Goal: Task Accomplishment & Management: Use online tool/utility

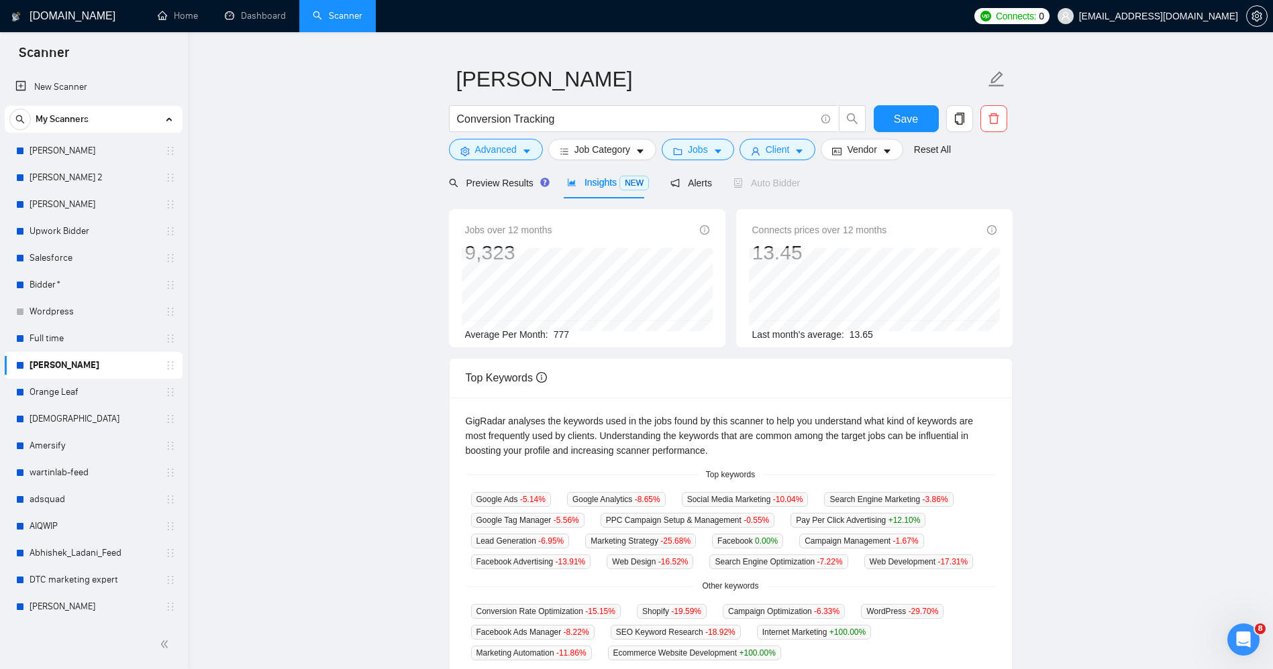
scroll to position [67, 0]
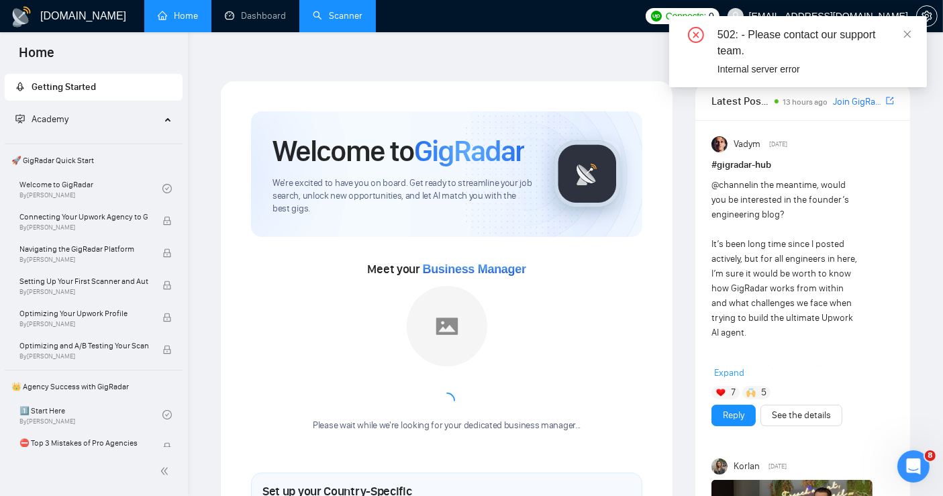
click at [327, 15] on link "Scanner" at bounding box center [338, 15] width 50 height 11
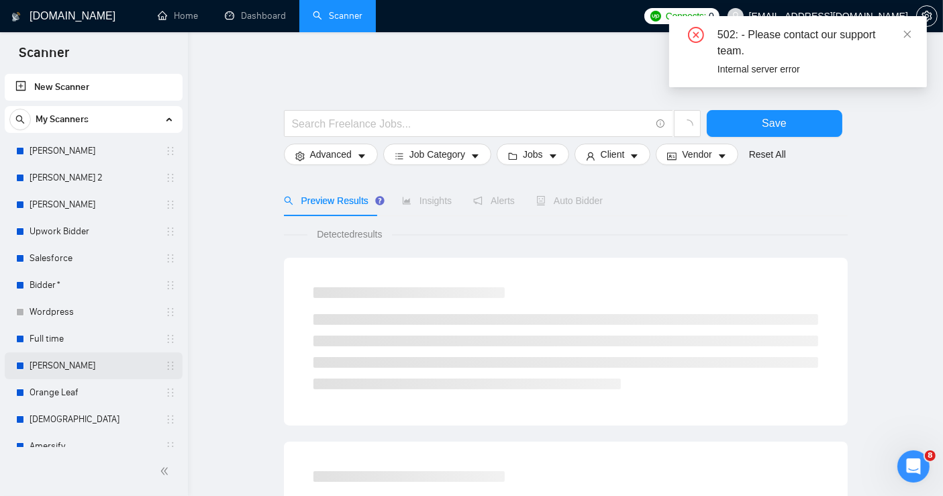
click at [50, 369] on link "[PERSON_NAME]" at bounding box center [93, 365] width 127 height 27
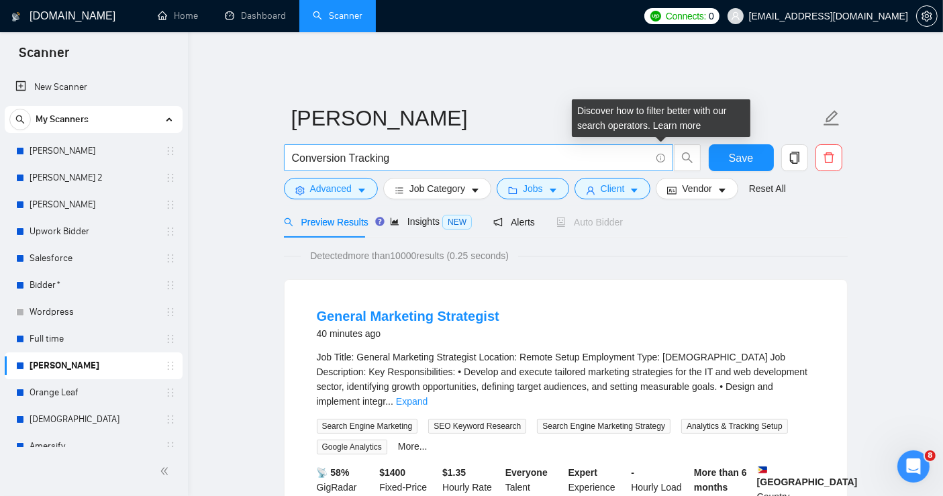
click at [659, 154] on icon "info-circle" at bounding box center [660, 158] width 9 height 9
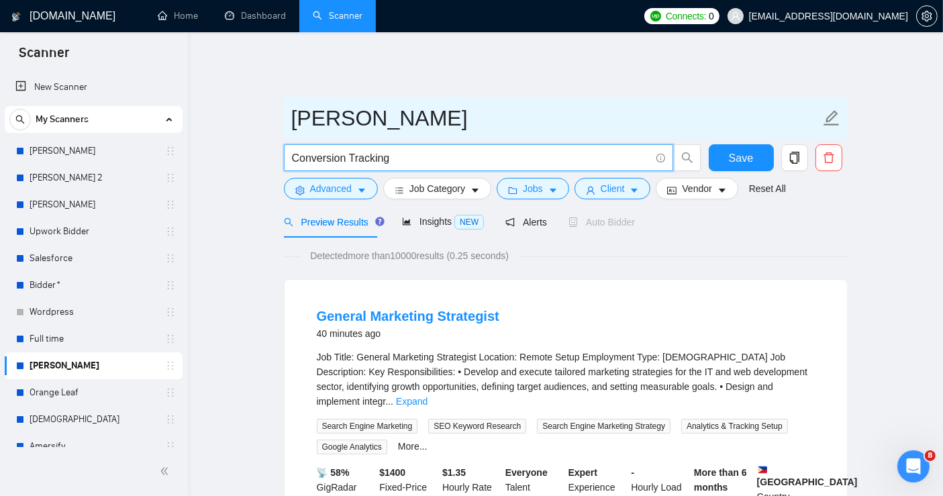
click at [578, 101] on input "[PERSON_NAME]" at bounding box center [555, 118] width 529 height 34
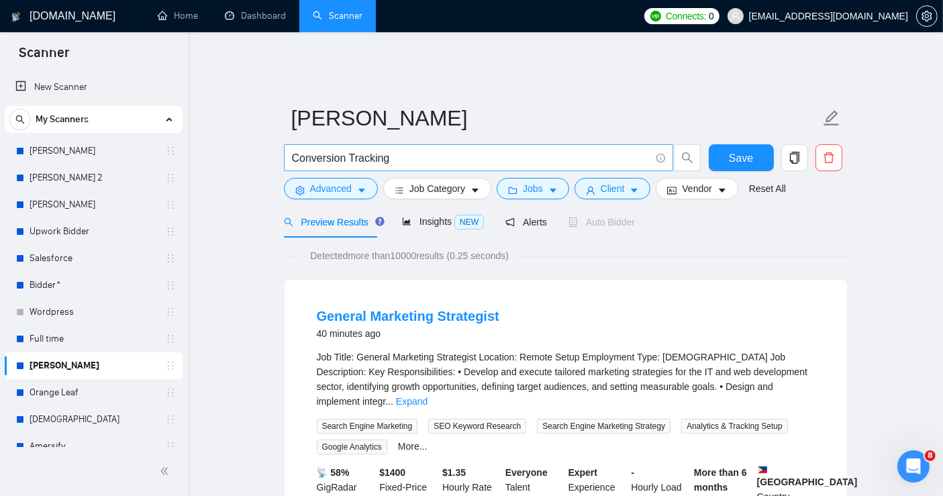
click at [659, 154] on icon "info-circle" at bounding box center [660, 158] width 9 height 9
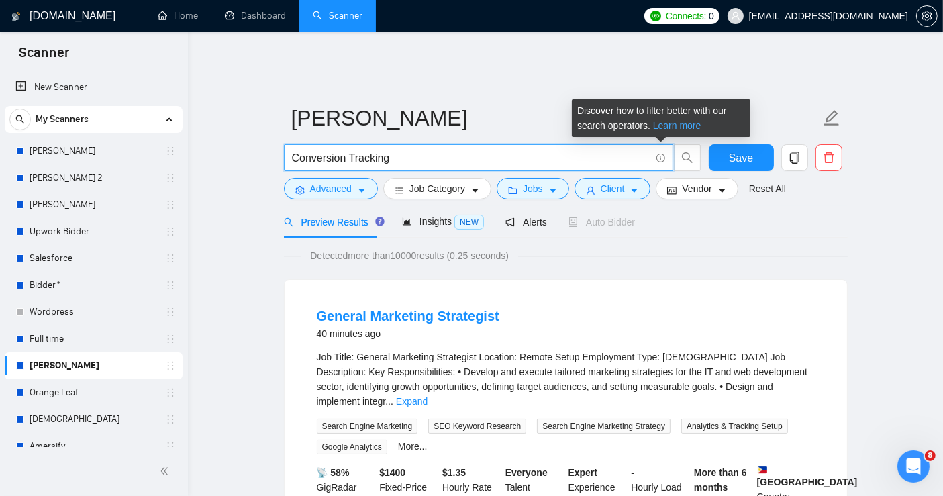
click at [666, 127] on link "Learn more" at bounding box center [677, 125] width 48 height 11
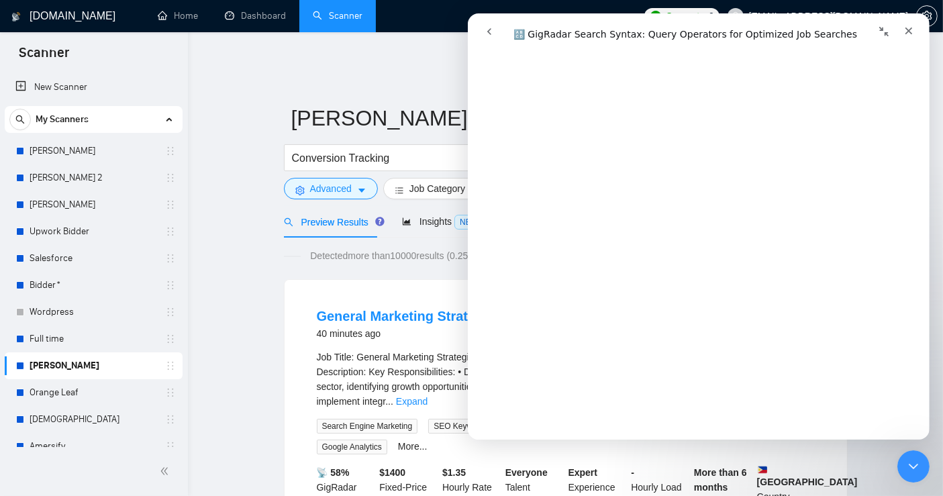
scroll to position [298, 0]
click at [908, 28] on icon "Close" at bounding box center [907, 30] width 11 height 11
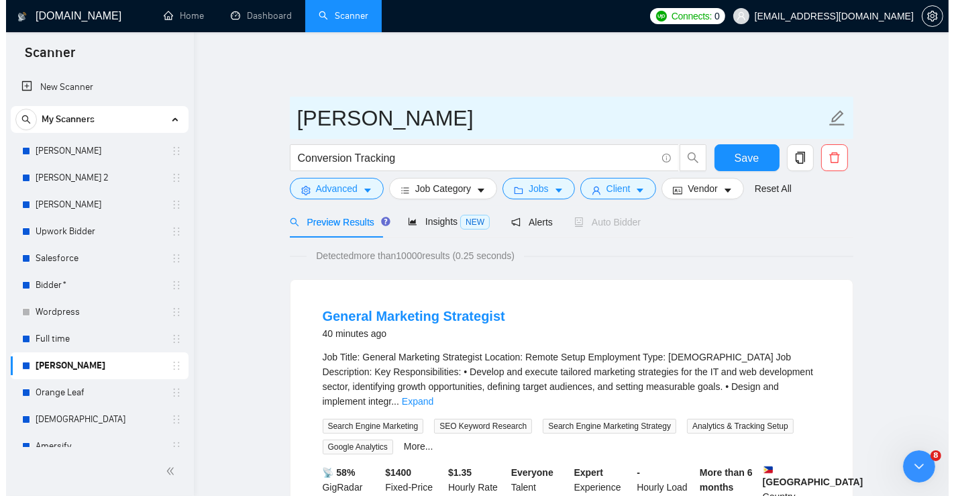
scroll to position [0, 0]
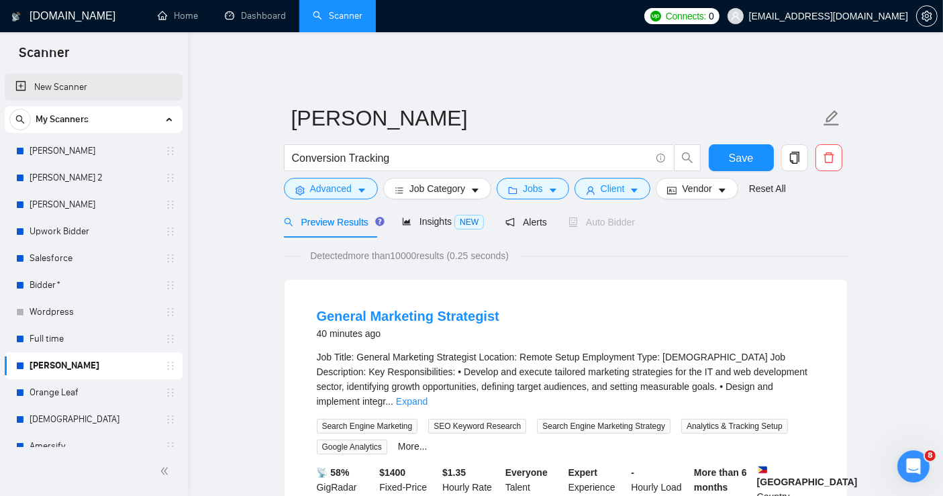
click at [68, 89] on link "New Scanner" at bounding box center [93, 87] width 156 height 27
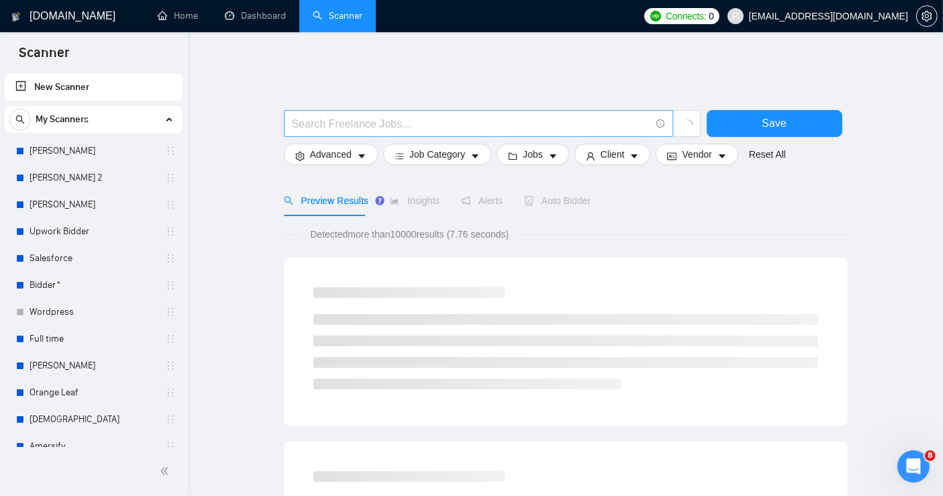
click at [429, 115] on input "text" at bounding box center [471, 123] width 358 height 17
drag, startPoint x: 285, startPoint y: 95, endPoint x: 250, endPoint y: 94, distance: 35.6
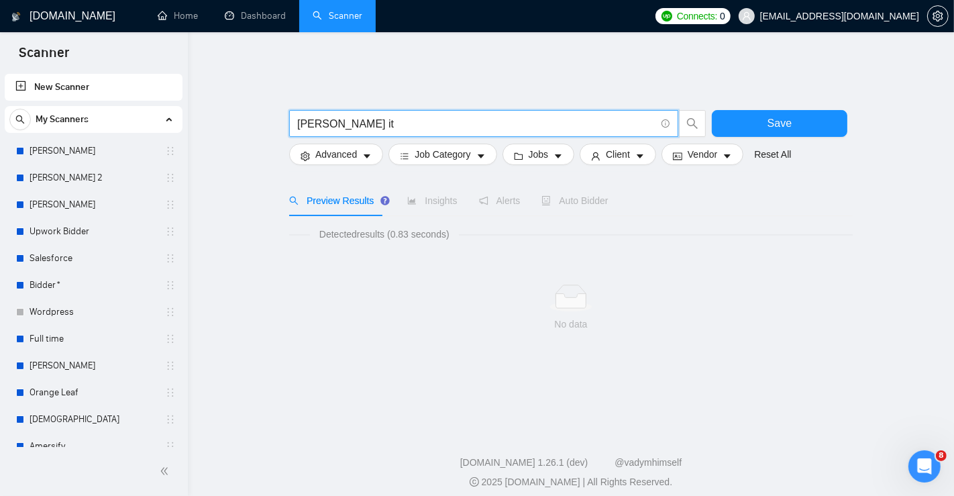
paste input "((track*) | (pixel*) | (GTM) | "Google Tag Manager" | "conversion tracking" | "…"
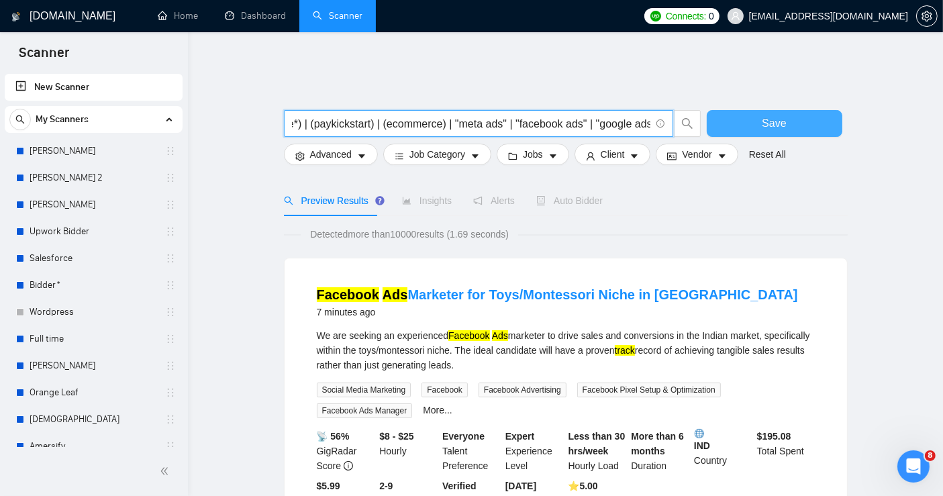
type input "((track*) | (pixel*) | (GTM) | "Google Tag Manager" | "conversion tracking" | "…"
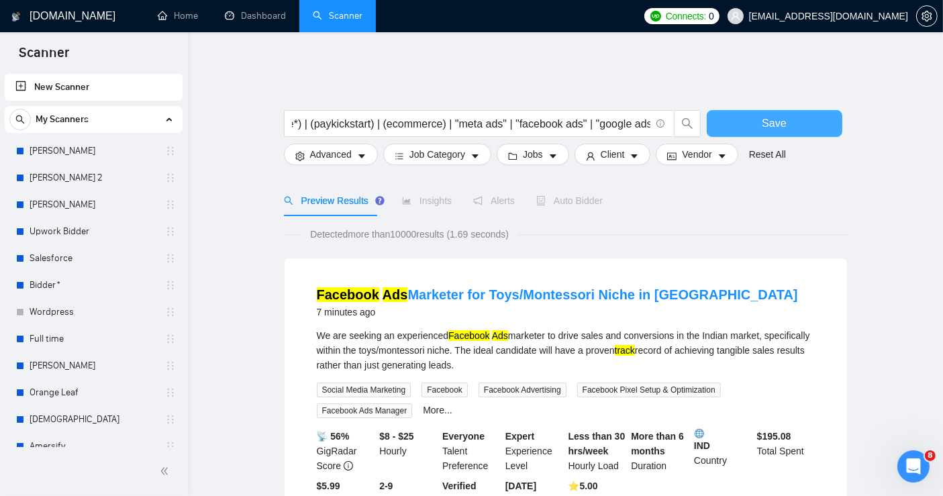
click at [780, 115] on span "Save" at bounding box center [773, 123] width 24 height 17
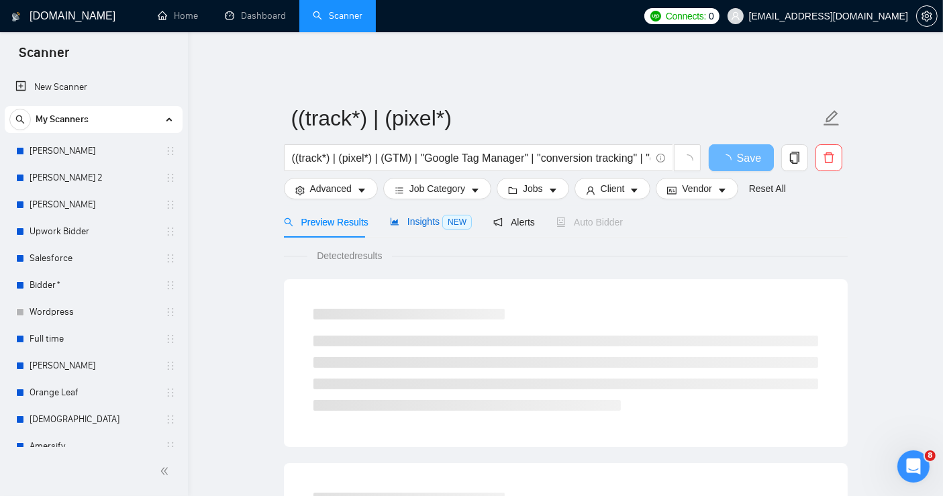
click at [419, 216] on span "Insights NEW" at bounding box center [431, 221] width 82 height 11
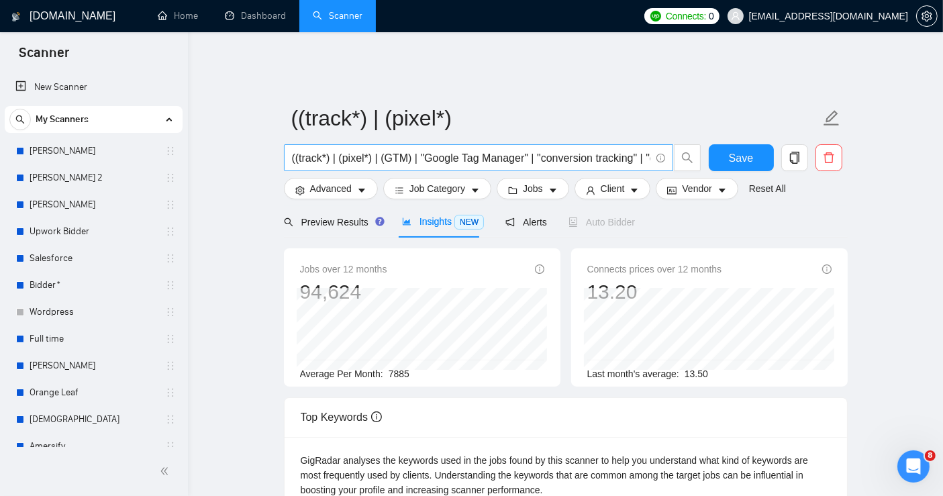
click at [578, 150] on input "((track*) | (pixel*) | (GTM) | "Google Tag Manager" | "conversion tracking" | "…" at bounding box center [471, 158] width 358 height 17
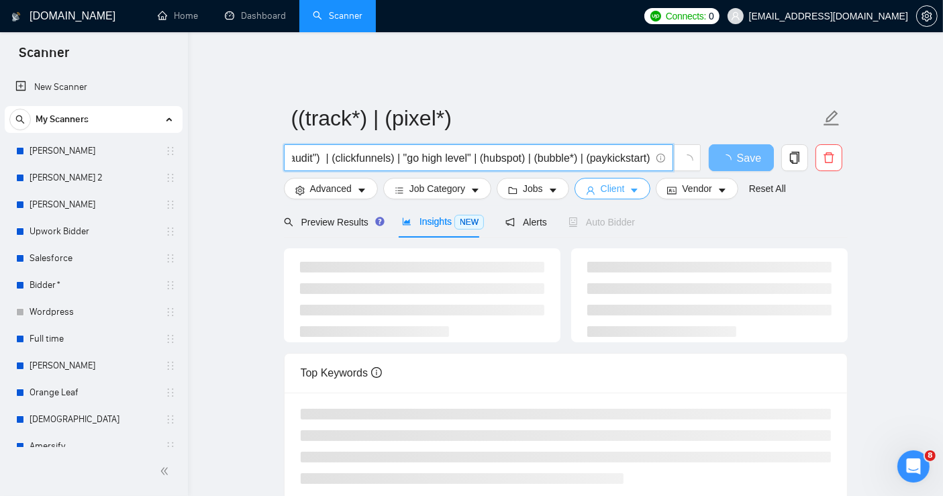
scroll to position [0, 1623]
type input "((track*) | (pixel*) | (GTM) | "Google Tag Manager" | "conversion tracking" | "…"
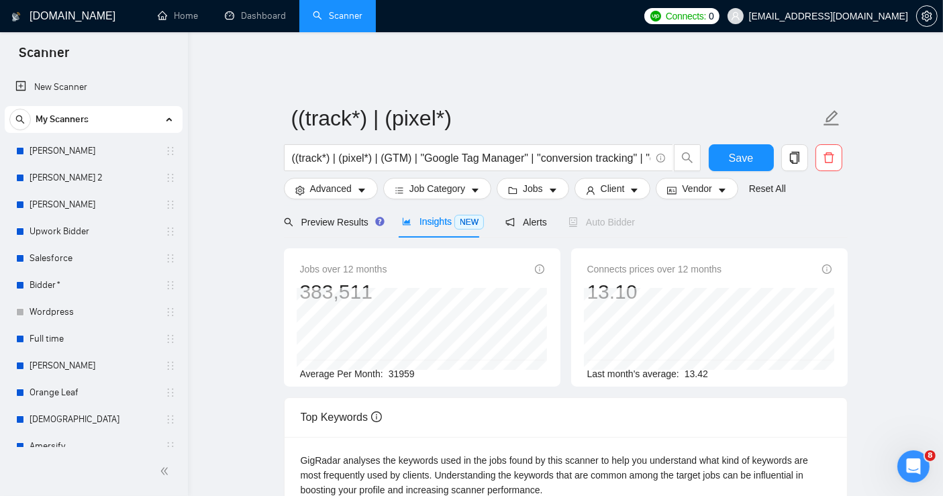
scroll to position [298, 0]
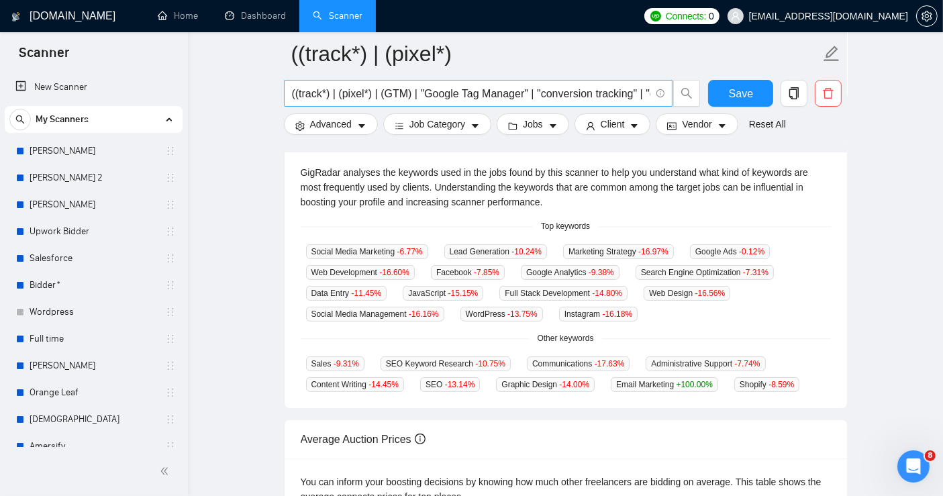
click at [324, 90] on input "((track*) | (pixel*) | (GTM) | "Google Tag Manager" | "conversion tracking" | "…" at bounding box center [471, 93] width 358 height 17
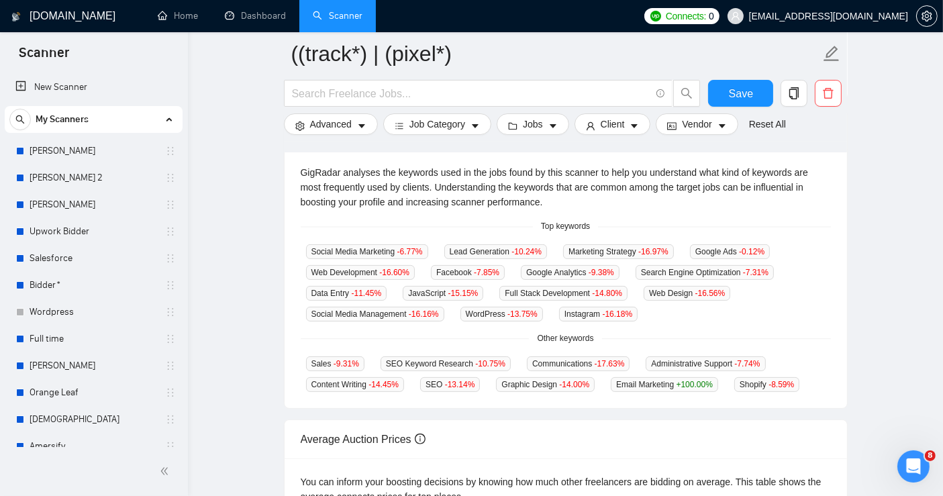
scroll to position [264, 0]
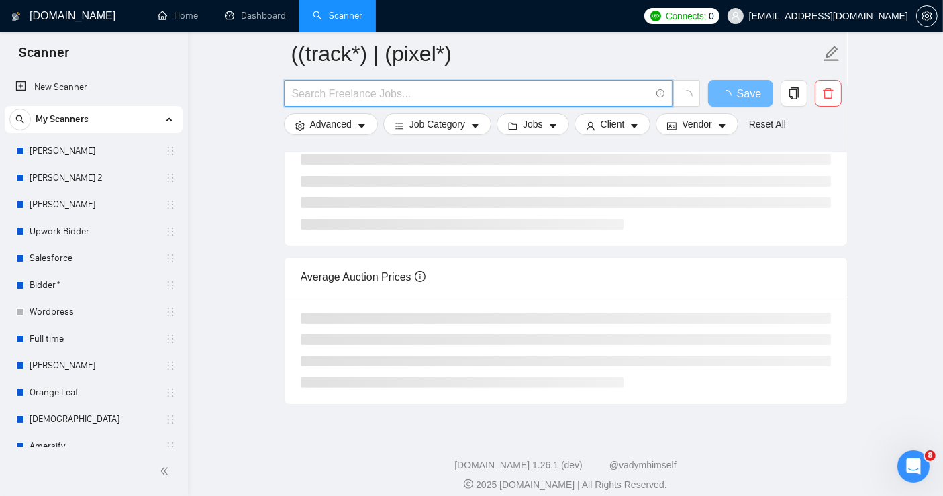
paste input "Google Tag Manager"
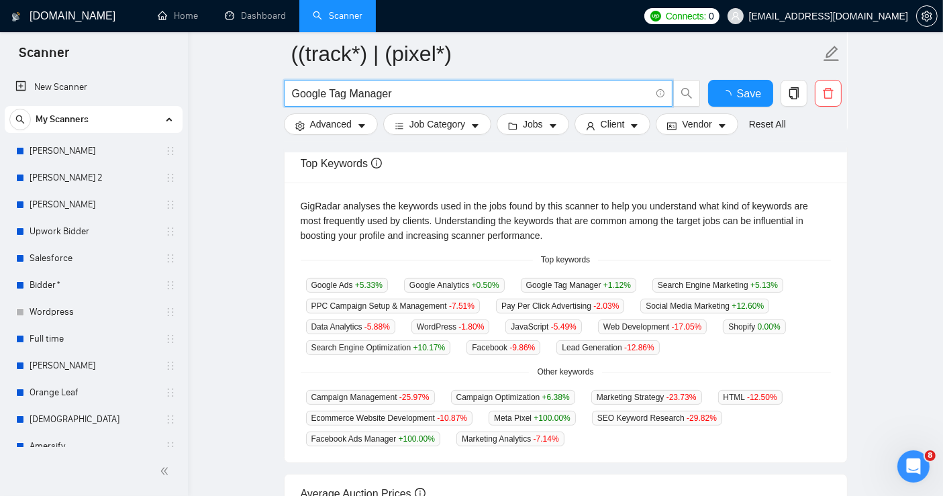
scroll to position [298, 0]
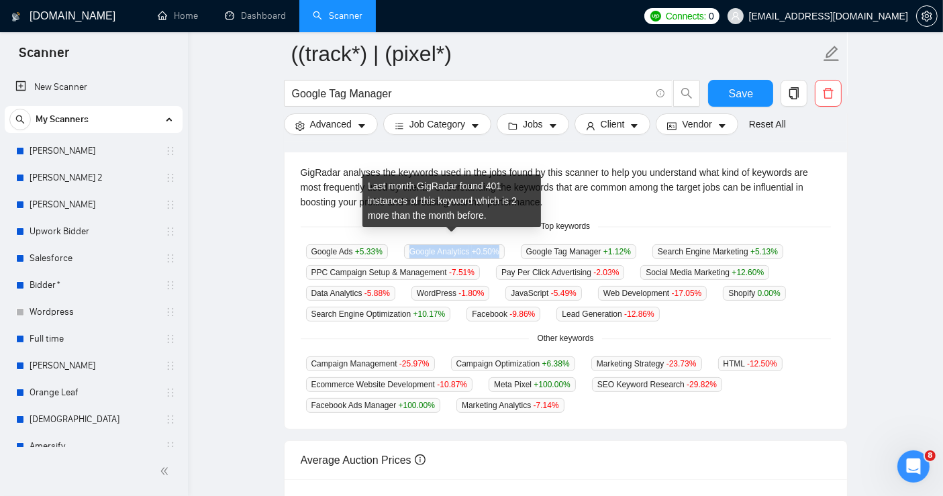
drag, startPoint x: 408, startPoint y: 238, endPoint x: 496, endPoint y: 243, distance: 88.0
click at [496, 244] on span "Google Analytics +0.50 %" at bounding box center [454, 251] width 101 height 15
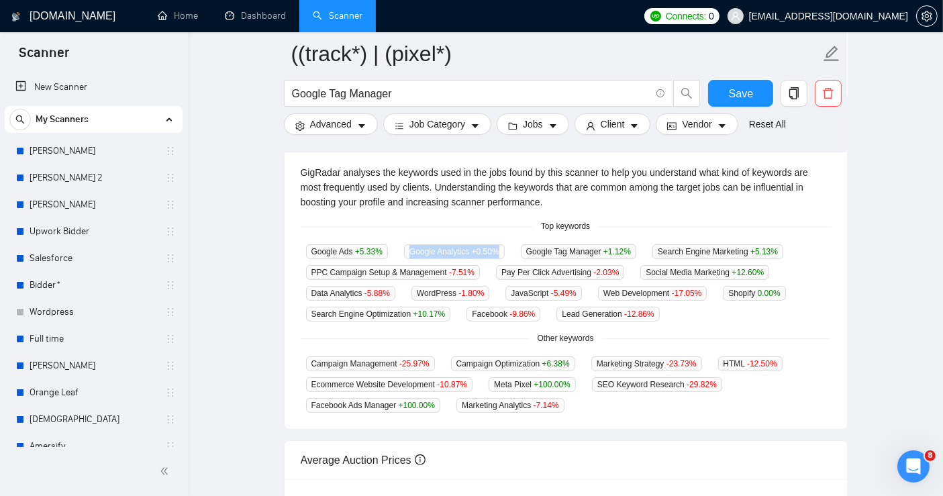
copy span "Google Analytics +0.50 %"
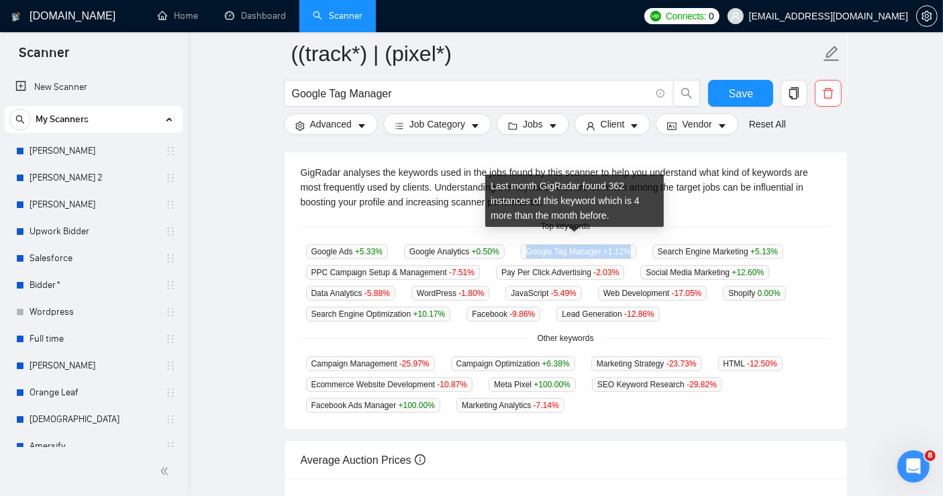
drag, startPoint x: 523, startPoint y: 239, endPoint x: 623, endPoint y: 235, distance: 100.1
click at [623, 244] on span "Google Tag Manager +1.12 %" at bounding box center [578, 251] width 115 height 15
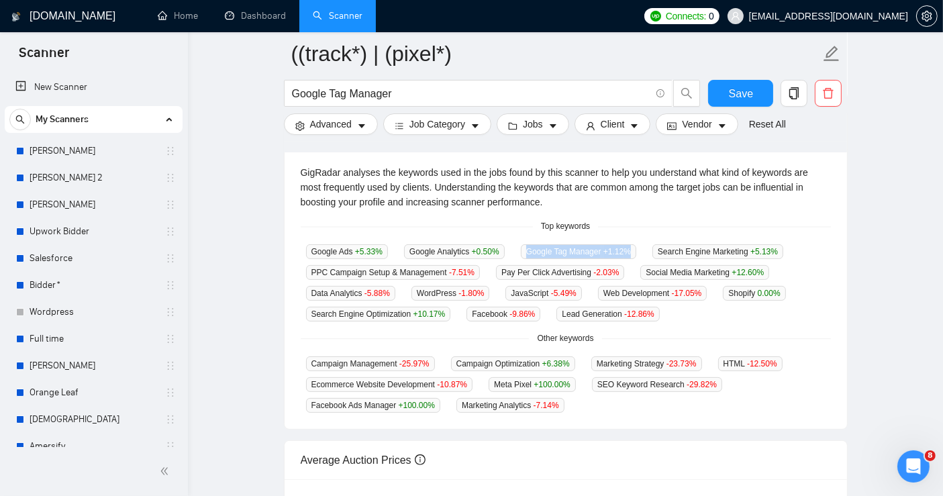
copy span "Google Tag Manager +1.12 %"
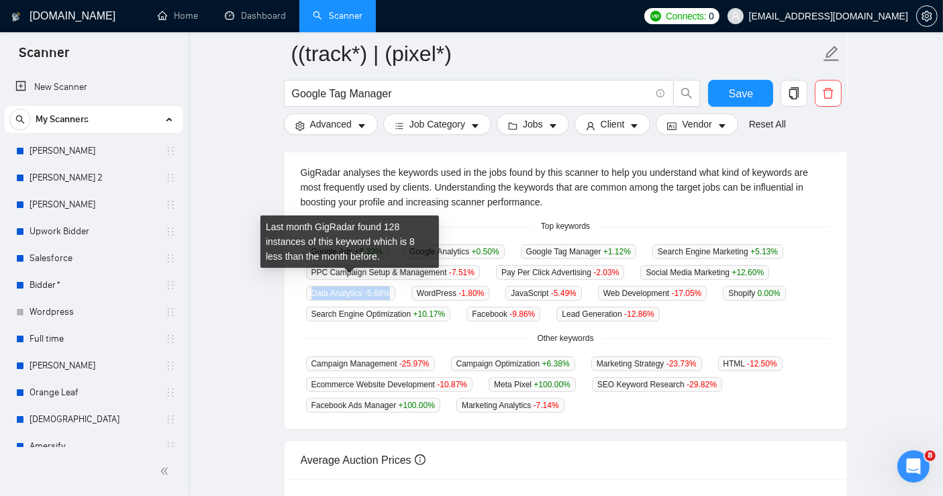
drag, startPoint x: 312, startPoint y: 281, endPoint x: 389, endPoint y: 278, distance: 77.2
click at [389, 286] on span "Data Analytics -5.88 %" at bounding box center [350, 293] width 89 height 15
copy span "Data Analytics -5.88 %"
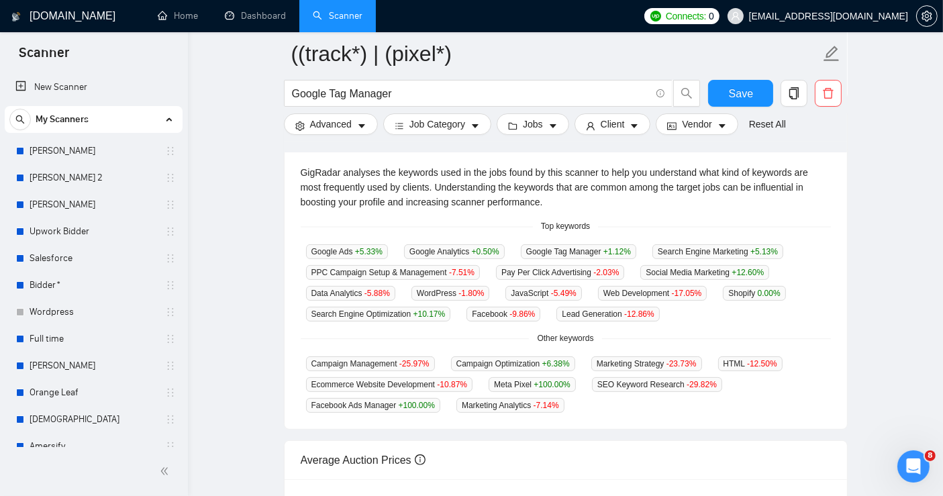
click at [782, 307] on div "Google Ads +5.33 % Google Analytics +0.50 % Google Tag Manager +1.12 % Search E…" at bounding box center [566, 283] width 530 height 78
click at [504, 220] on div "Top keywords" at bounding box center [566, 226] width 530 height 13
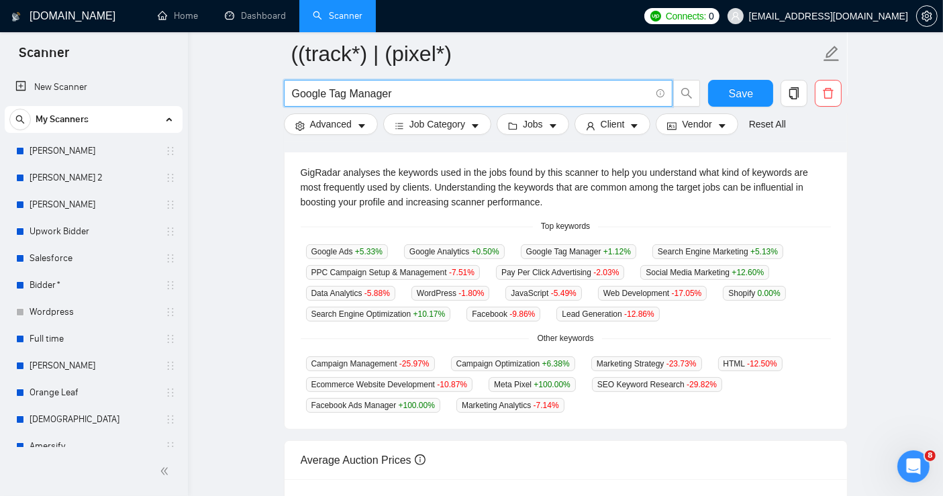
drag, startPoint x: 410, startPoint y: 93, endPoint x: 216, endPoint y: 69, distance: 195.4
click at [216, 69] on main "((track*) | (pixel*) Google Tag Manager Save Advanced Job Category Jobs Client …" at bounding box center [565, 230] width 712 height 931
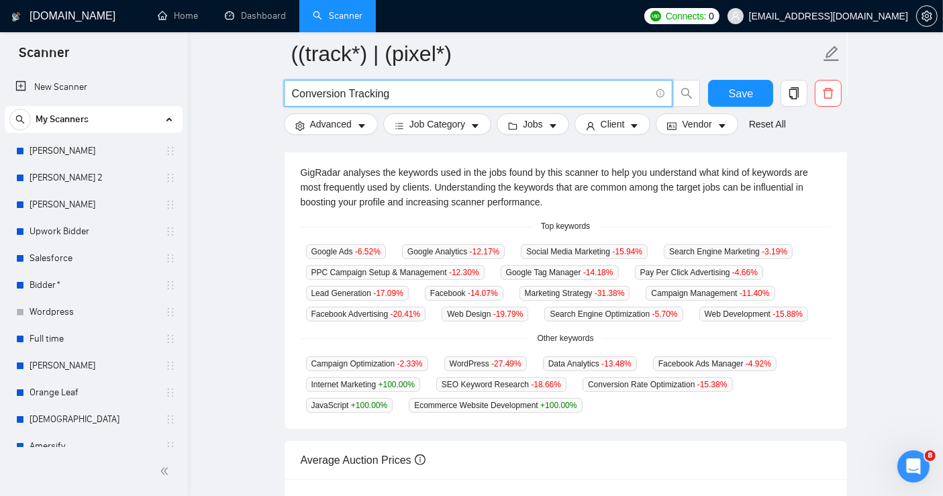
click at [685, 209] on div "GigRadar analyses the keywords used in the jobs found by this scanner to help y…" at bounding box center [565, 289] width 562 height 280
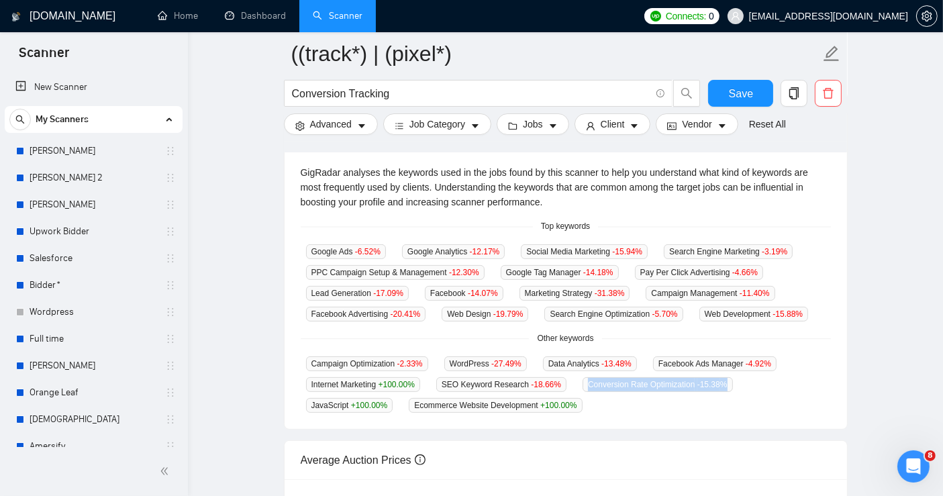
drag, startPoint x: 580, startPoint y: 372, endPoint x: 726, endPoint y: 380, distance: 146.5
click at [726, 380] on div "Campaign Optimization -2.33 % WordPress -27.49 % Data Analytics -13.48 % Facebo…" at bounding box center [566, 384] width 530 height 57
copy span "Conversion Rate Optimization -15.38 %"
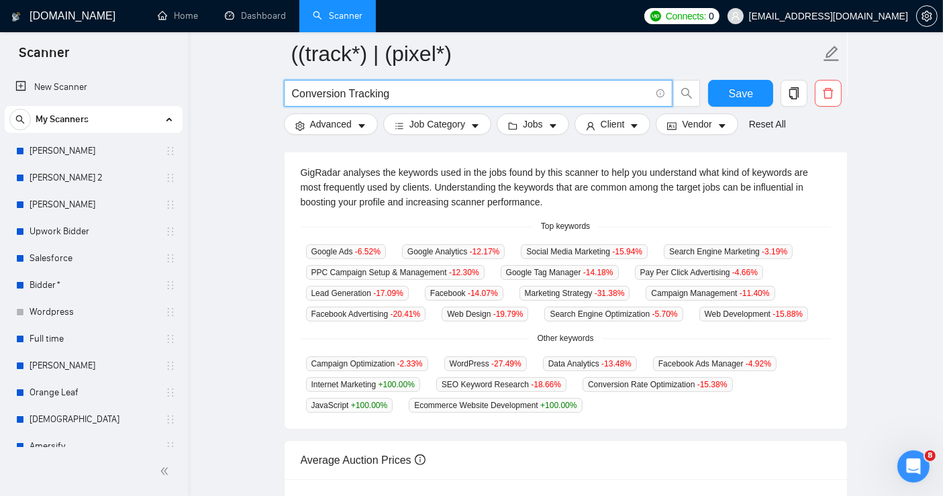
drag, startPoint x: 394, startPoint y: 92, endPoint x: 256, endPoint y: 75, distance: 138.5
click at [256, 75] on main "((track*) | (pixel*) Conversion Tracking Save Advanced Job Category Jobs Client…" at bounding box center [565, 230] width 712 height 931
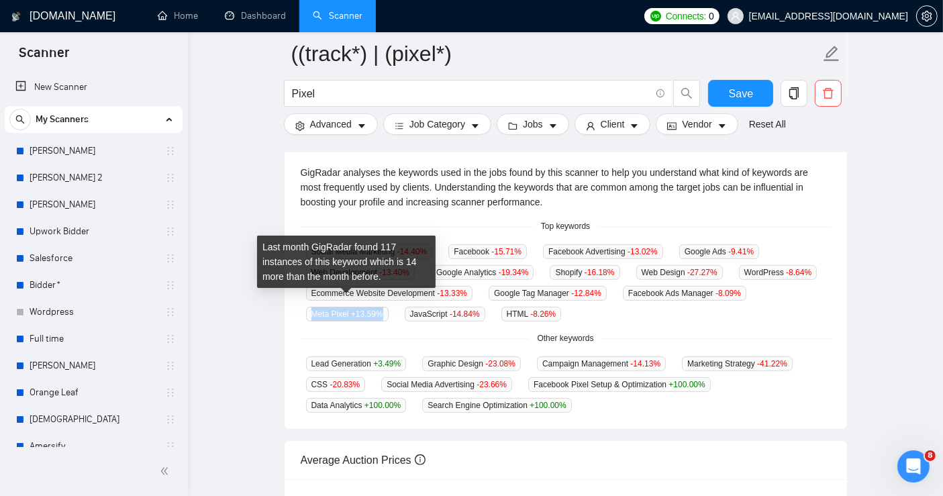
drag, startPoint x: 310, startPoint y: 303, endPoint x: 381, endPoint y: 302, distance: 71.1
click at [381, 307] on span "Meta Pixel +13.59 %" at bounding box center [347, 314] width 83 height 15
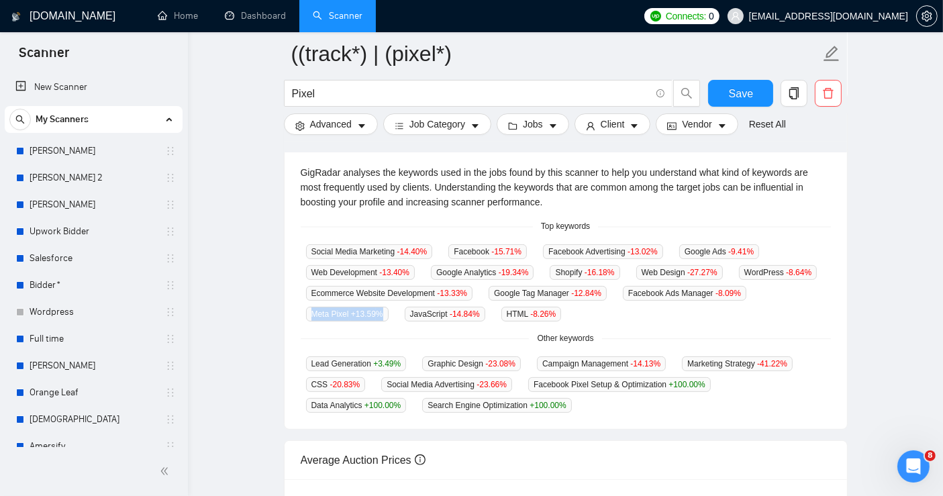
copy span "Meta Pixel +13.59 %"
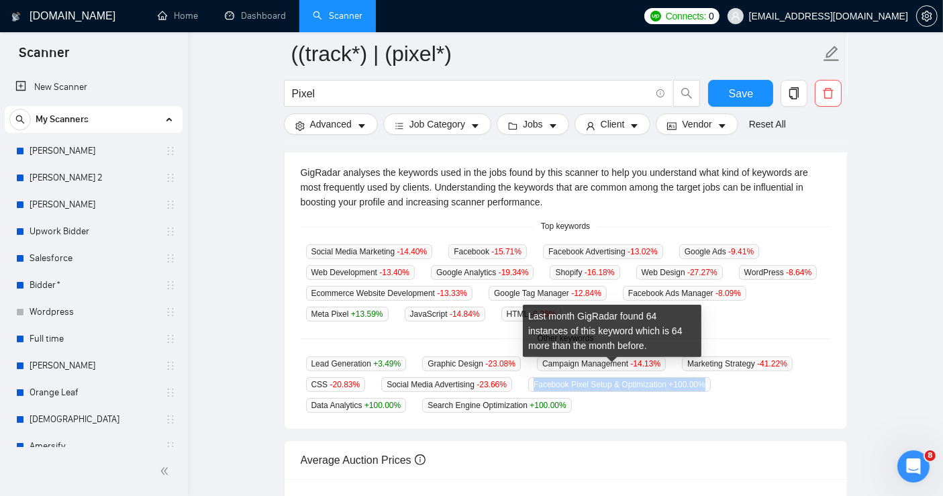
drag, startPoint x: 527, startPoint y: 367, endPoint x: 696, endPoint y: 375, distance: 169.2
click at [696, 377] on span "Facebook Pixel Setup & Optimization +100.00 %" at bounding box center [619, 384] width 182 height 15
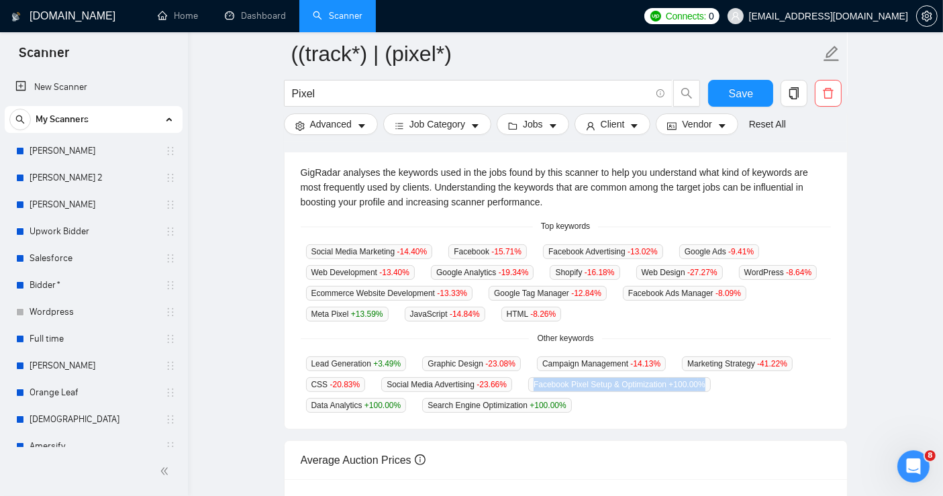
copy span "Facebook Pixel Setup & Optimization +100.00 %"
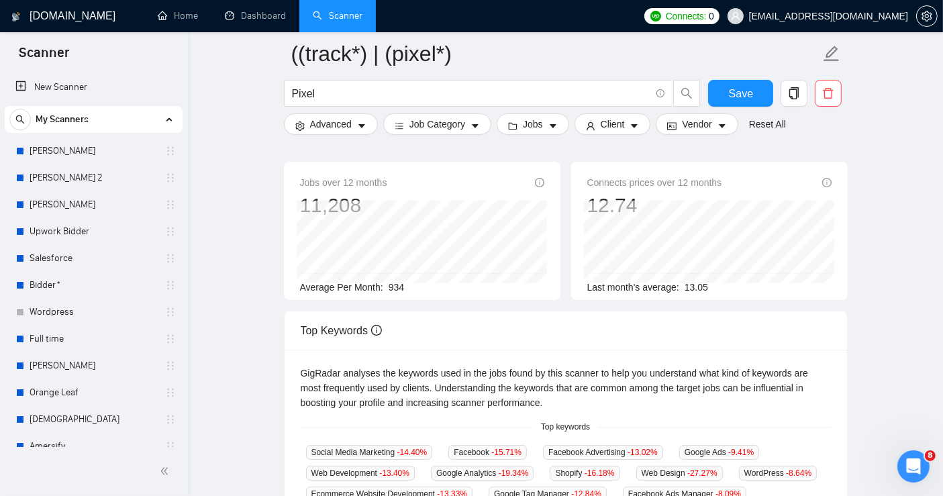
scroll to position [74, 0]
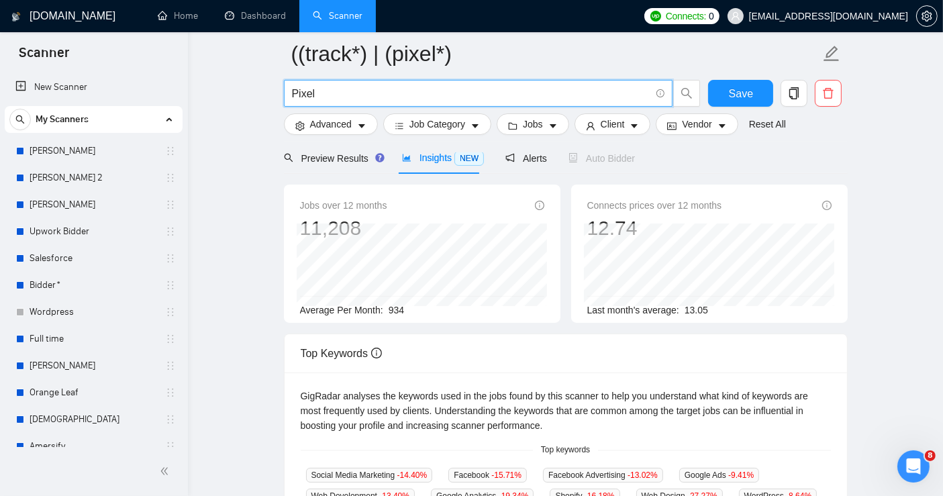
drag, startPoint x: 329, startPoint y: 94, endPoint x: 246, endPoint y: 70, distance: 86.0
click at [256, 79] on main "((track*) | (pixel*) Pixel Save Advanced Job Category Jobs Client Vendor Reset …" at bounding box center [565, 451] width 712 height 925
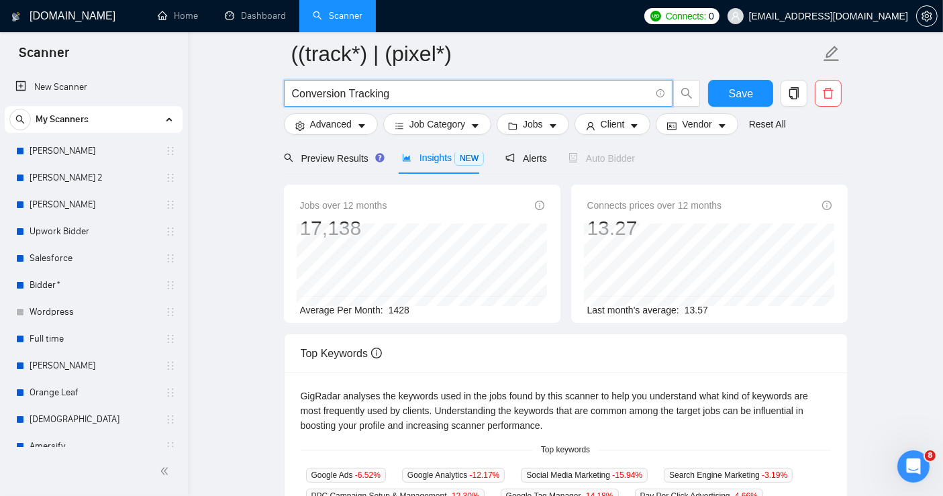
type input "Conversion Tracking"
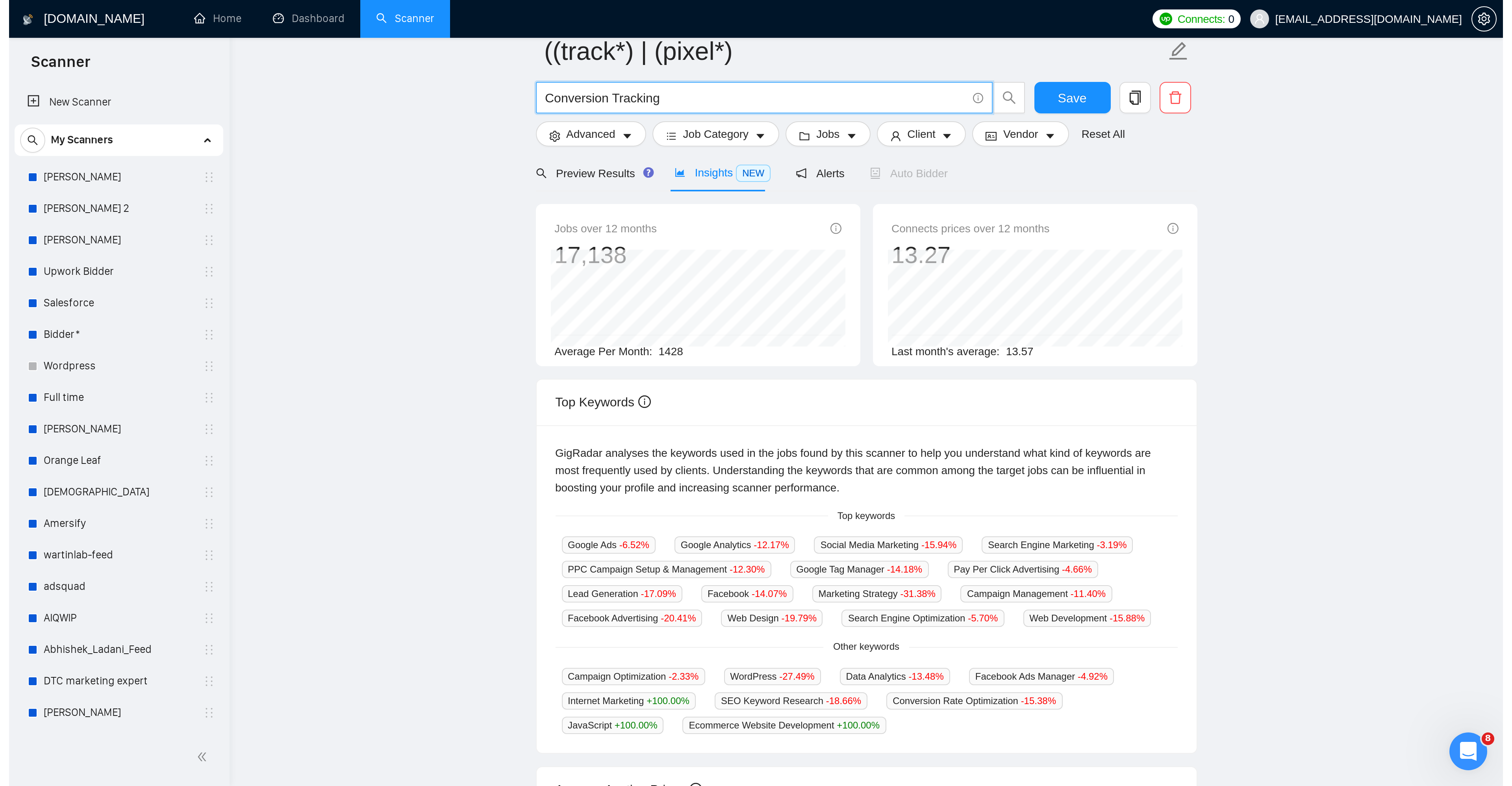
scroll to position [0, 0]
